Goal: Navigation & Orientation: Go to known website

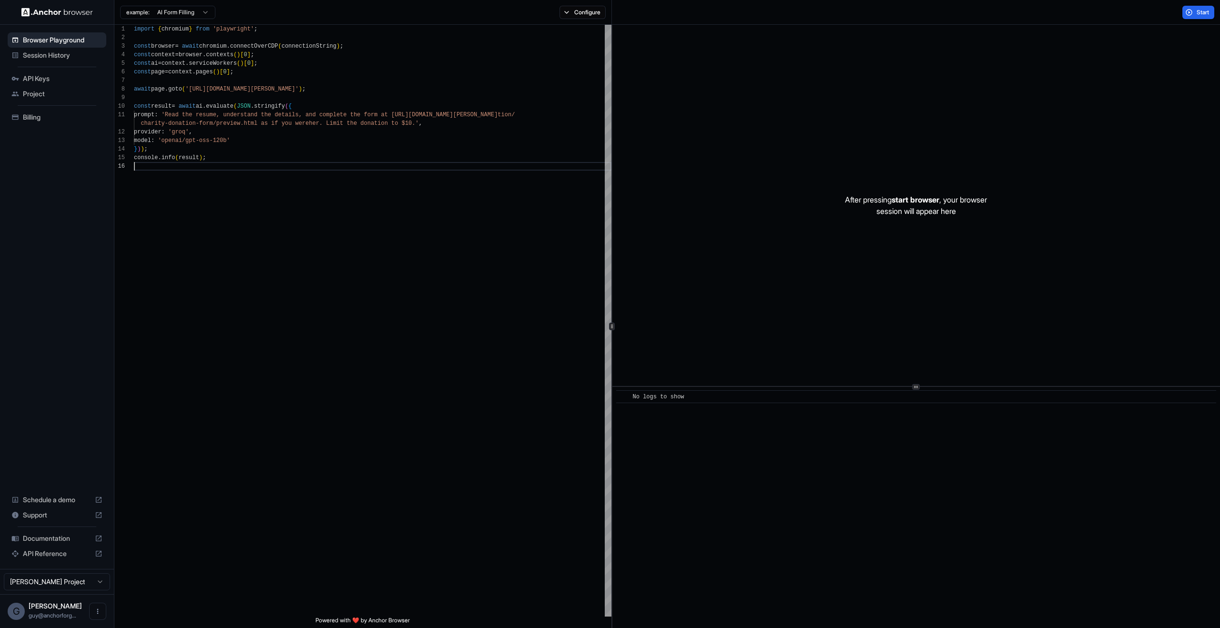
scroll to position [51, 0]
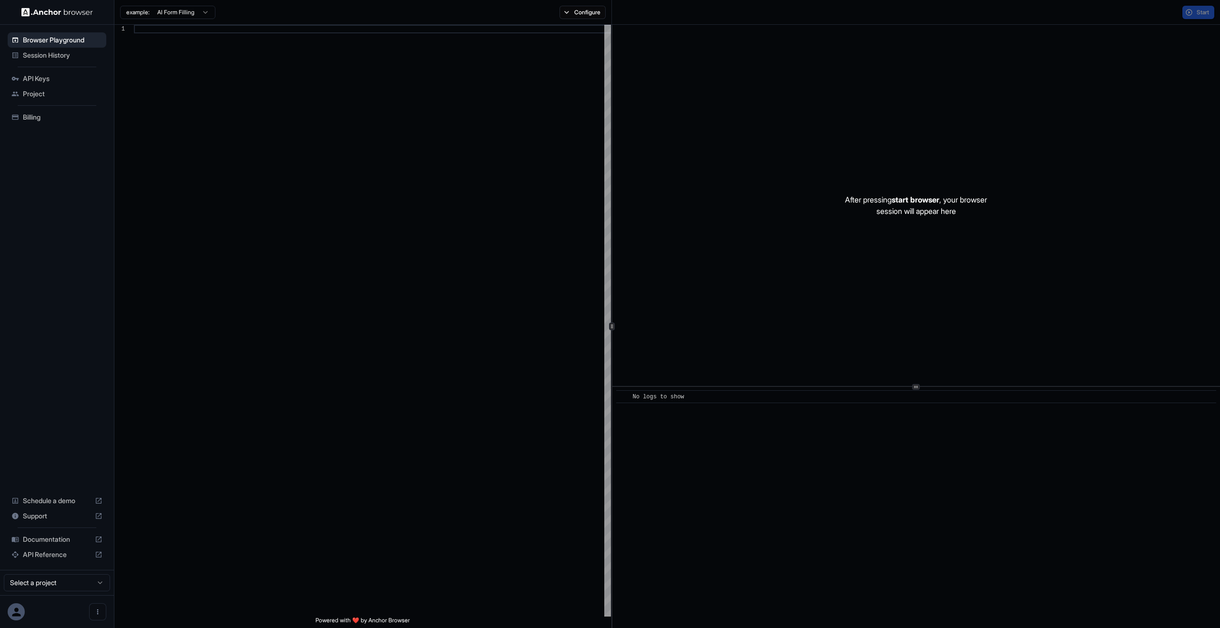
scroll to position [86, 0]
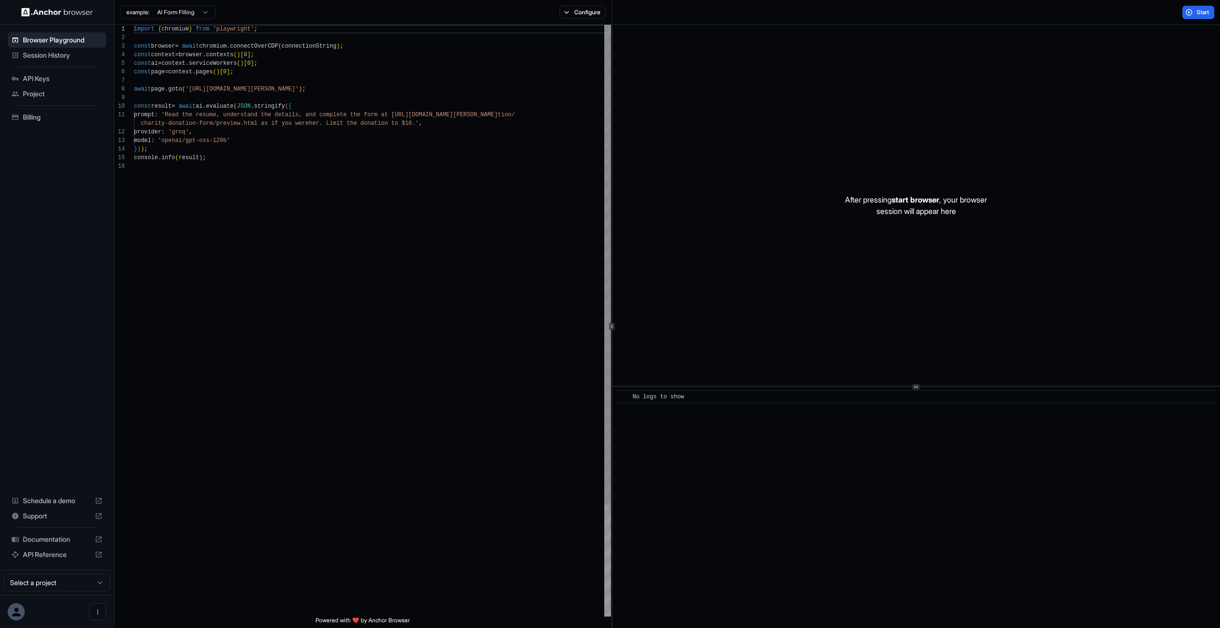
scroll to position [86, 0]
